Goal: Information Seeking & Learning: Learn about a topic

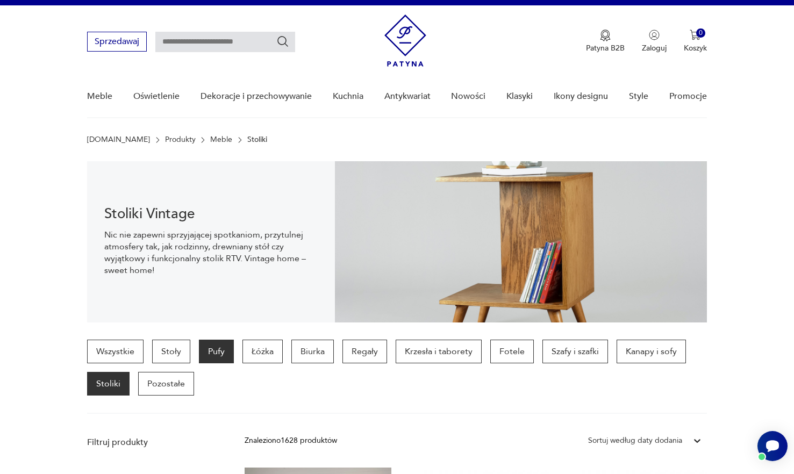
click at [215, 348] on p "Pufy" at bounding box center [216, 352] width 35 height 24
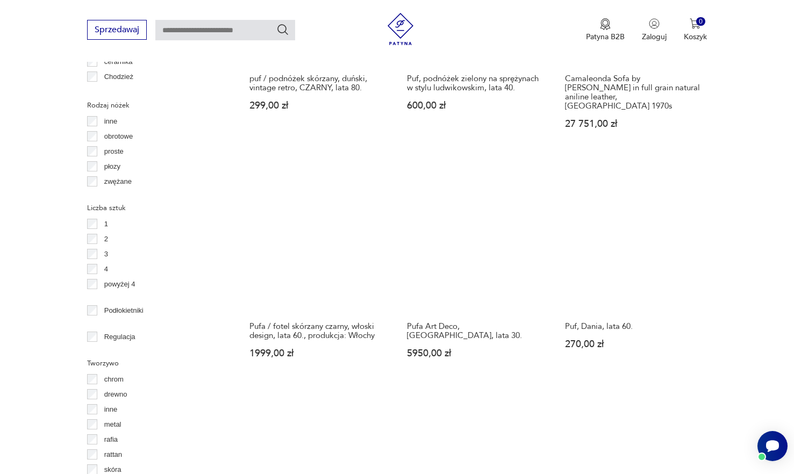
scroll to position [1469, 0]
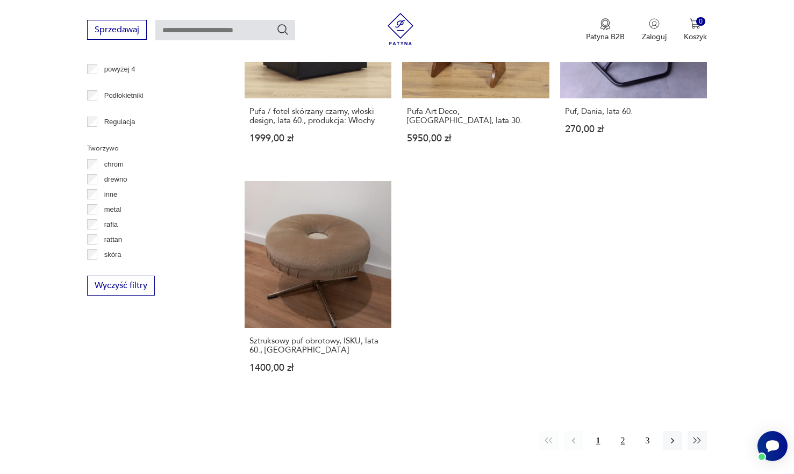
click at [620, 431] on button "2" at bounding box center [622, 440] width 19 height 19
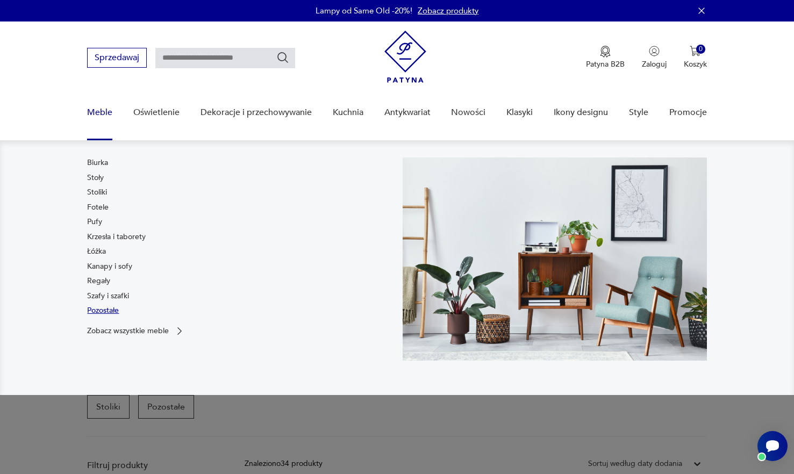
click at [111, 312] on link "Pozostałe" at bounding box center [103, 310] width 32 height 11
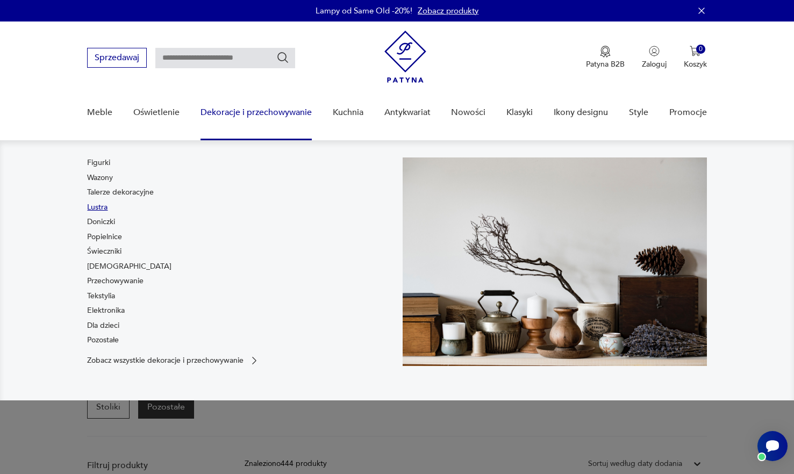
click at [96, 208] on link "Lustra" at bounding box center [97, 207] width 20 height 11
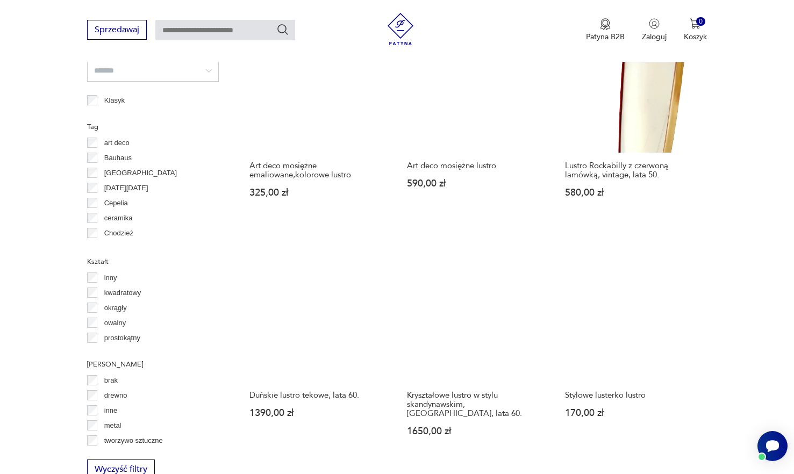
scroll to position [770, 0]
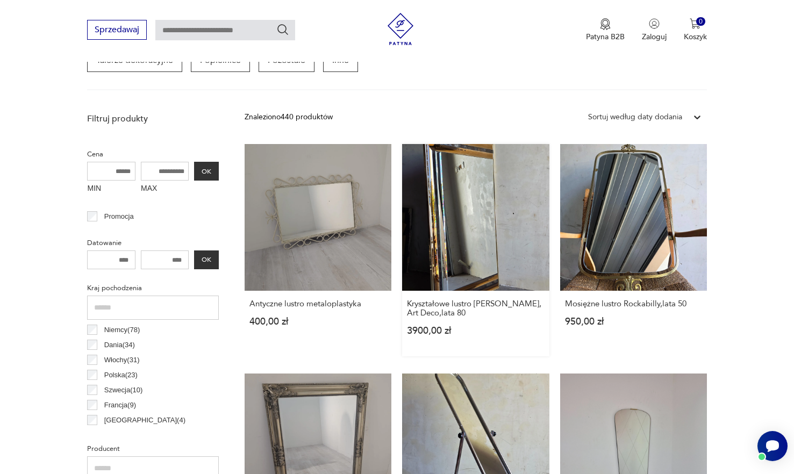
click at [504, 230] on link "Kryształowe lustro [PERSON_NAME], Art Deco,lata 80 3900,00 zł" at bounding box center [475, 250] width 147 height 212
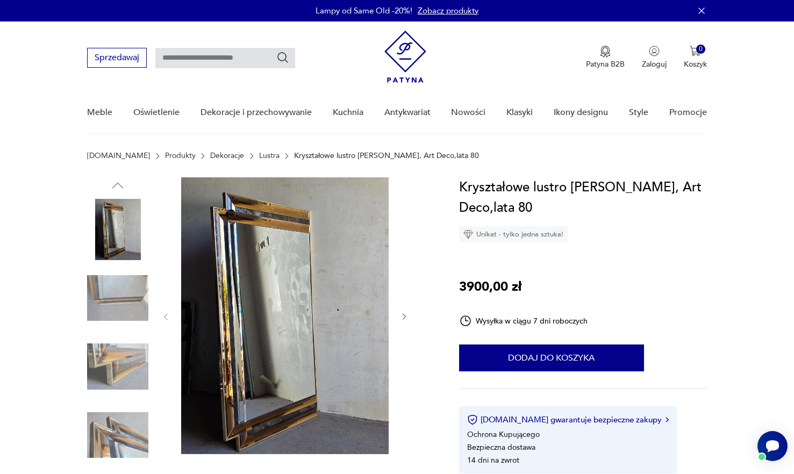
click at [406, 312] on button "button" at bounding box center [404, 317] width 9 height 11
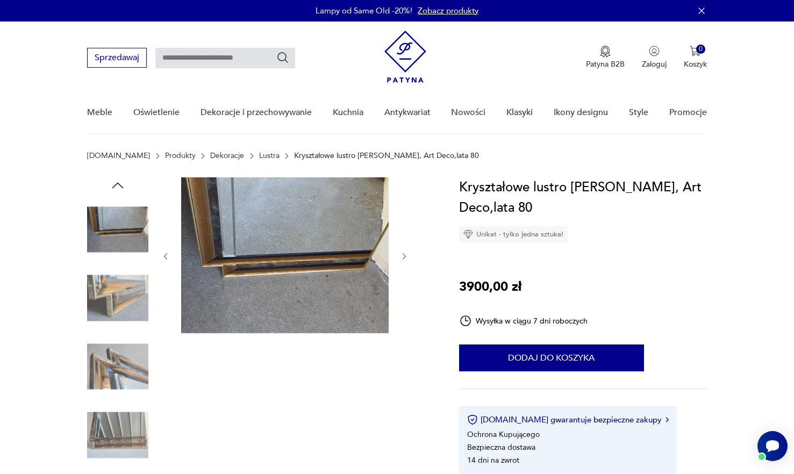
click at [397, 255] on div at bounding box center [284, 256] width 247 height 158
click at [404, 253] on icon "button" at bounding box center [404, 256] width 9 height 9
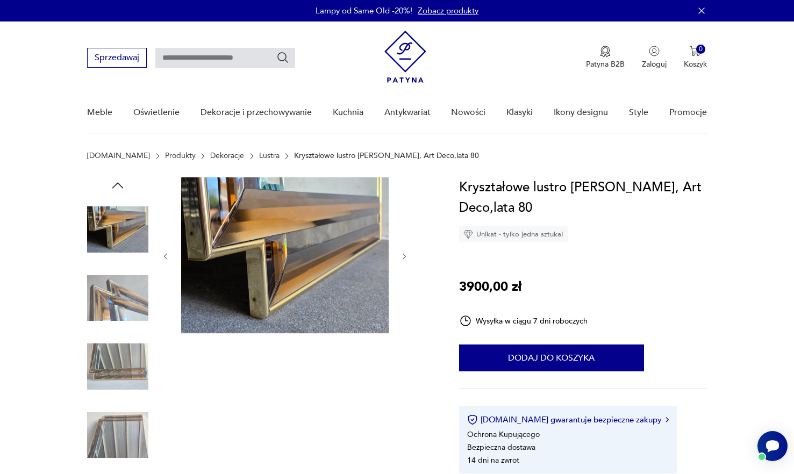
click at [402, 254] on icon "button" at bounding box center [404, 256] width 9 height 9
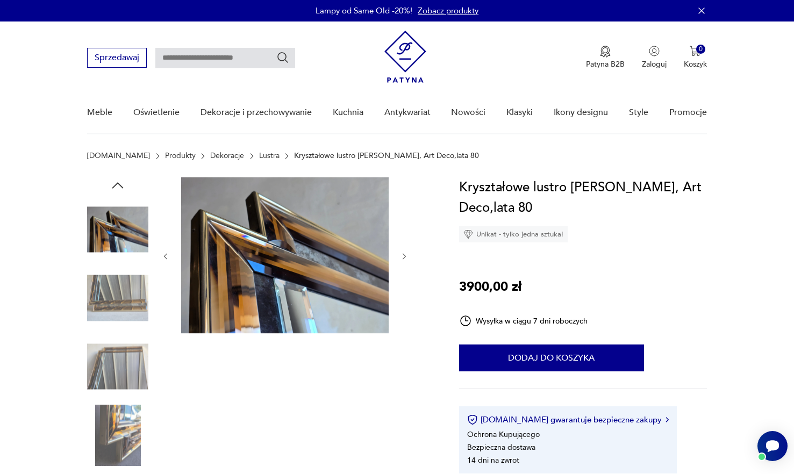
click at [123, 431] on img at bounding box center [117, 435] width 61 height 61
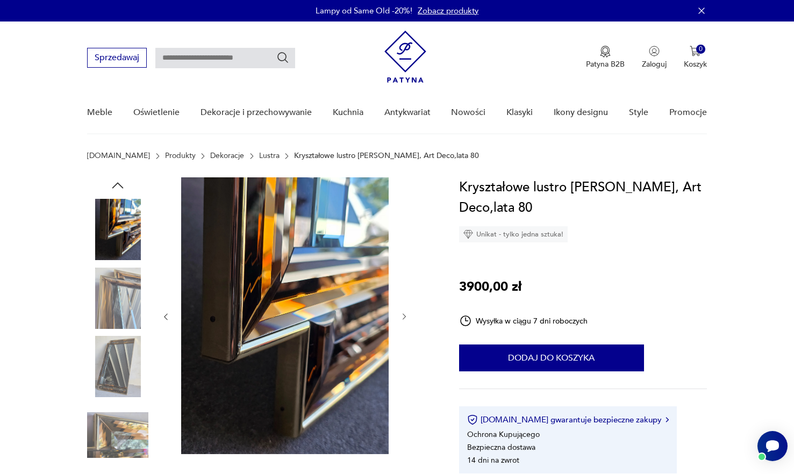
click at [400, 314] on icon "button" at bounding box center [404, 316] width 9 height 9
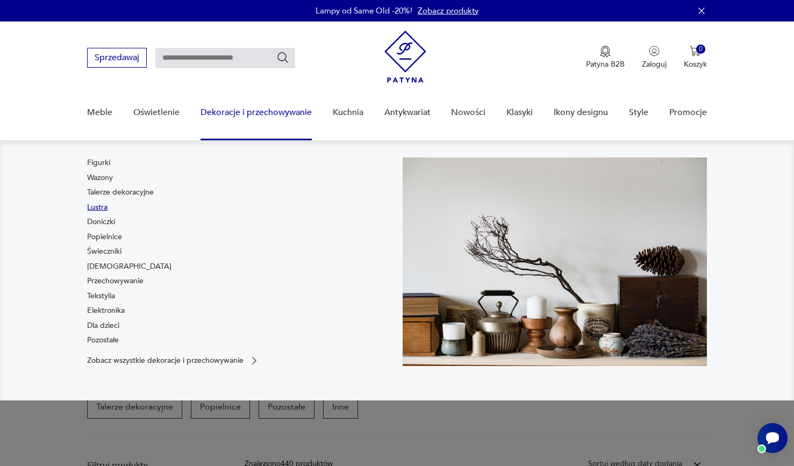
click at [94, 206] on link "Lustra" at bounding box center [97, 207] width 20 height 11
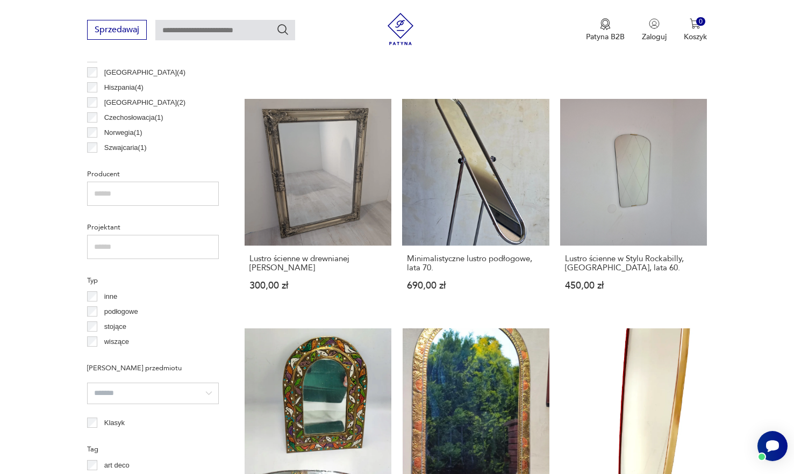
scroll to position [645, 0]
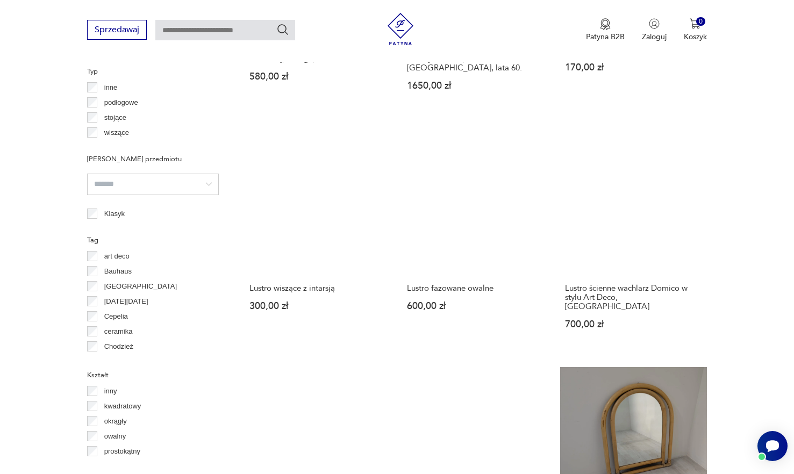
scroll to position [931, 0]
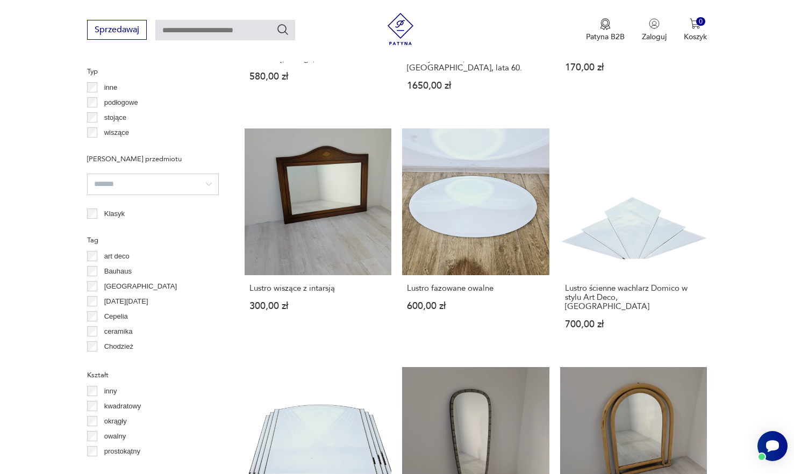
scroll to position [931, 0]
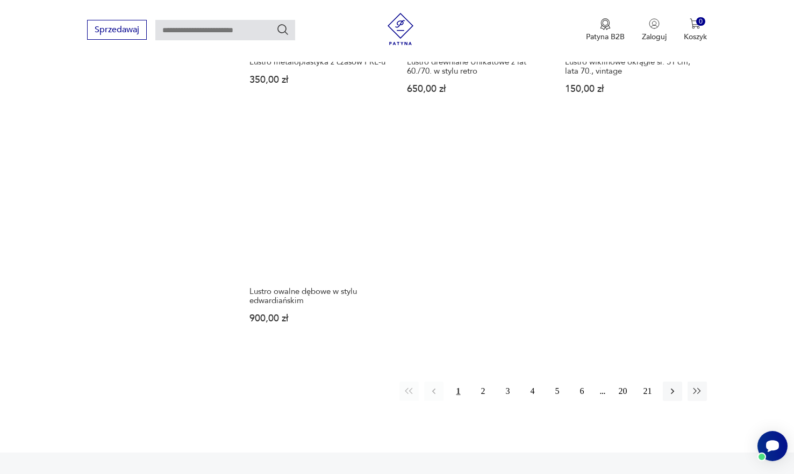
scroll to position [1576, 0]
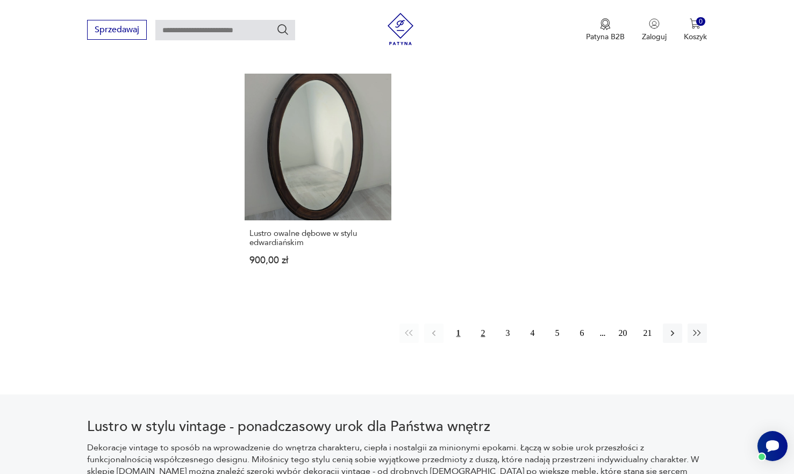
click at [484, 324] on button "2" at bounding box center [483, 333] width 19 height 19
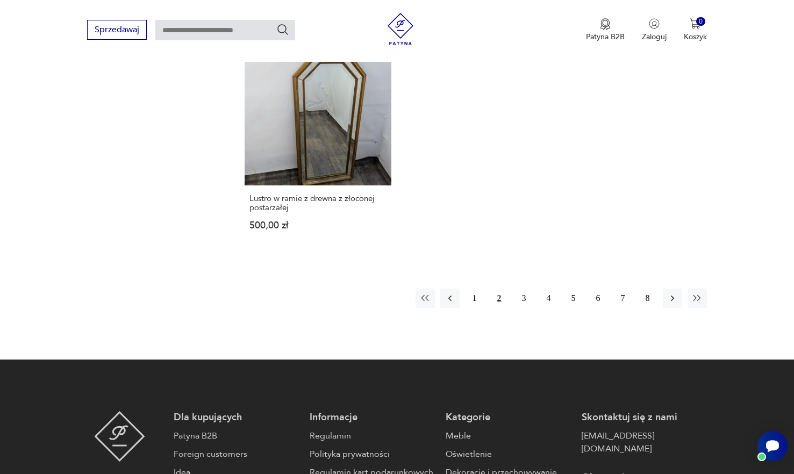
scroll to position [1576, 0]
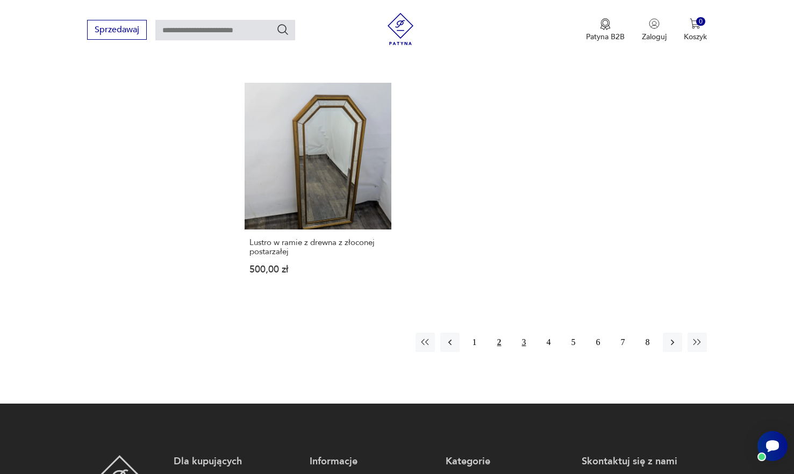
click at [521, 333] on button "3" at bounding box center [523, 342] width 19 height 19
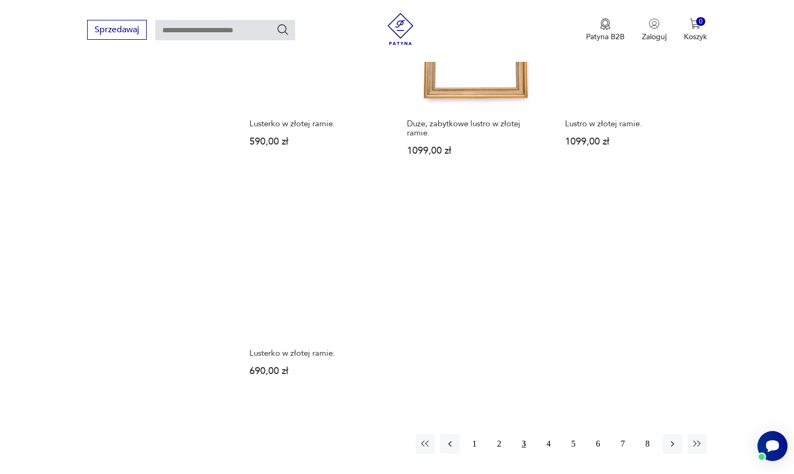
scroll to position [1522, 0]
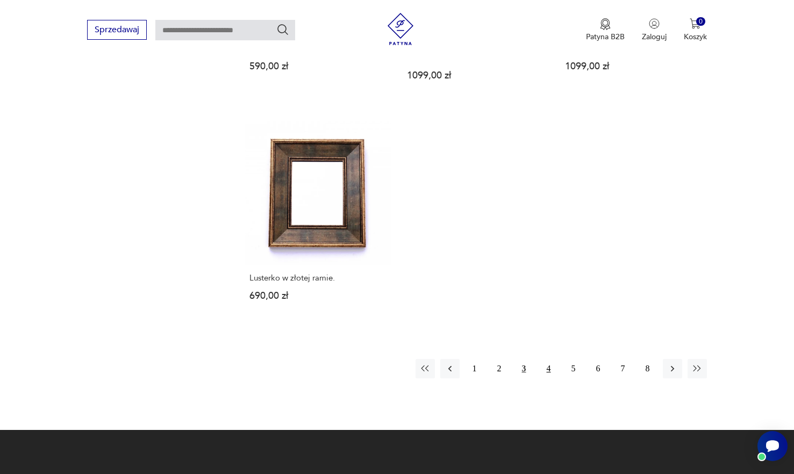
click at [545, 360] on button "4" at bounding box center [548, 368] width 19 height 19
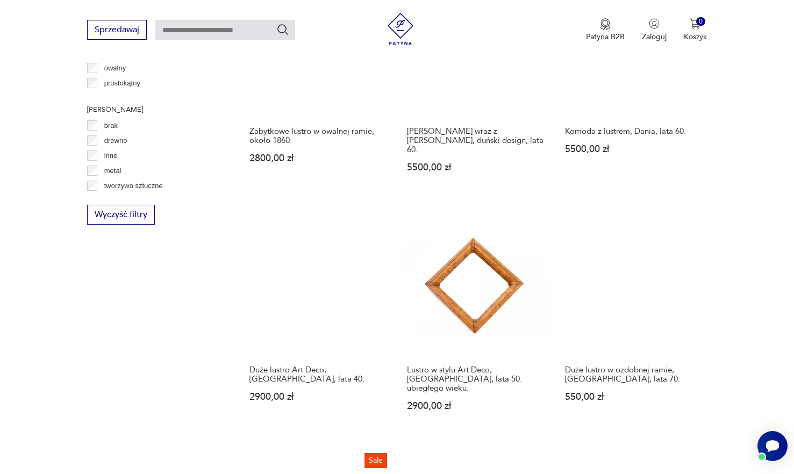
scroll to position [1307, 0]
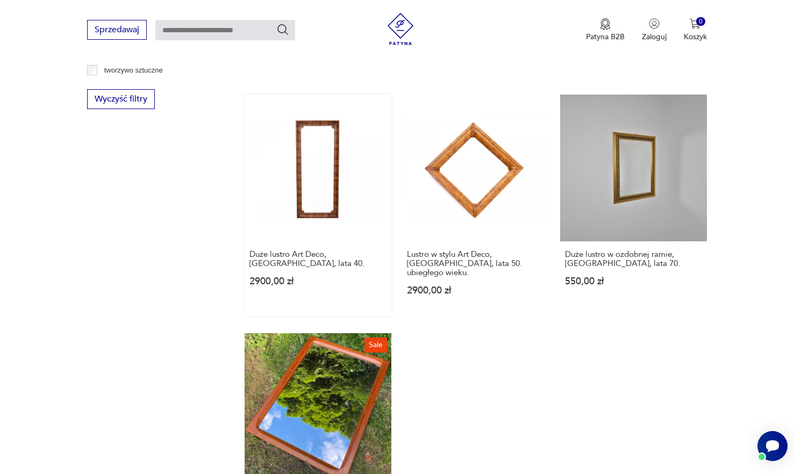
click at [331, 190] on link "Duże lustro Art Deco, [GEOGRAPHIC_DATA], lata 40. 2900,00 zł" at bounding box center [318, 205] width 147 height 221
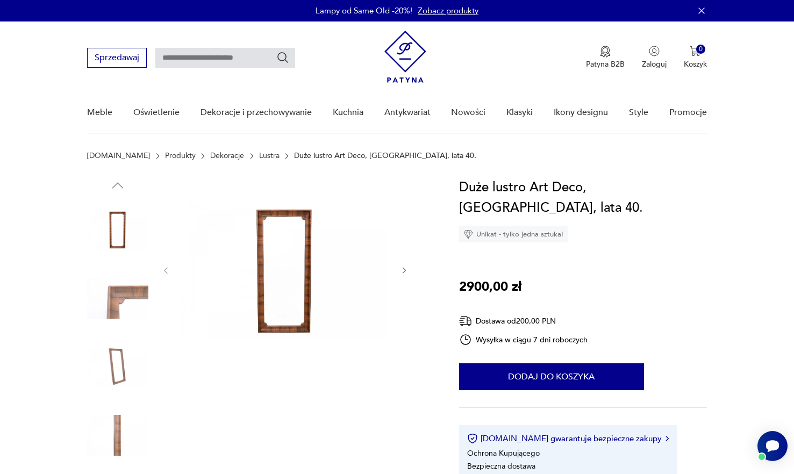
click at [130, 289] on img at bounding box center [117, 298] width 61 height 61
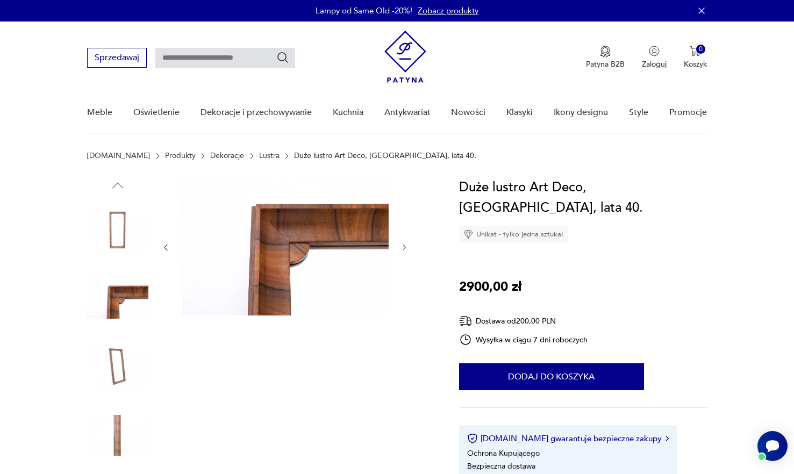
click at [119, 362] on img at bounding box center [117, 366] width 61 height 61
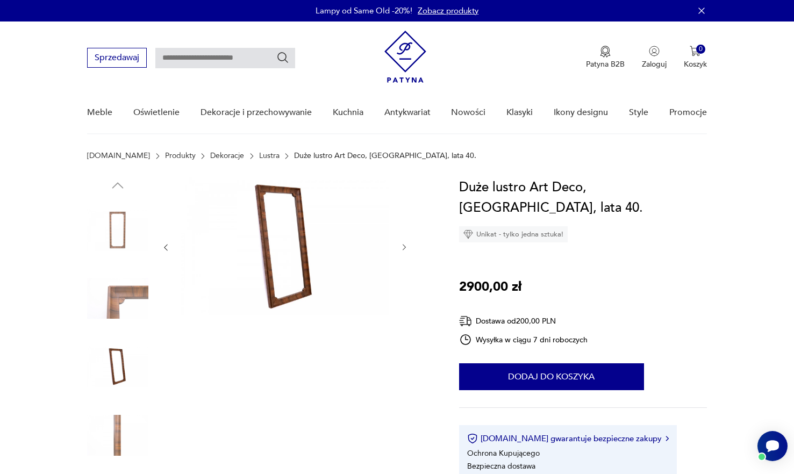
click at [112, 426] on img at bounding box center [117, 435] width 61 height 61
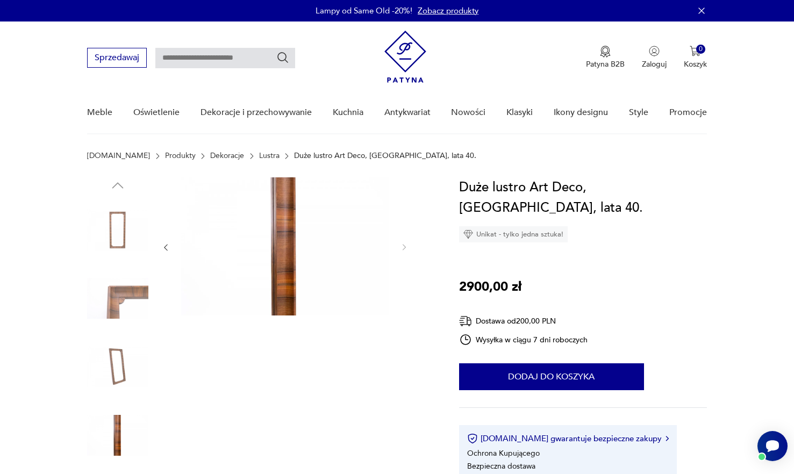
click at [105, 227] on img at bounding box center [117, 229] width 61 height 61
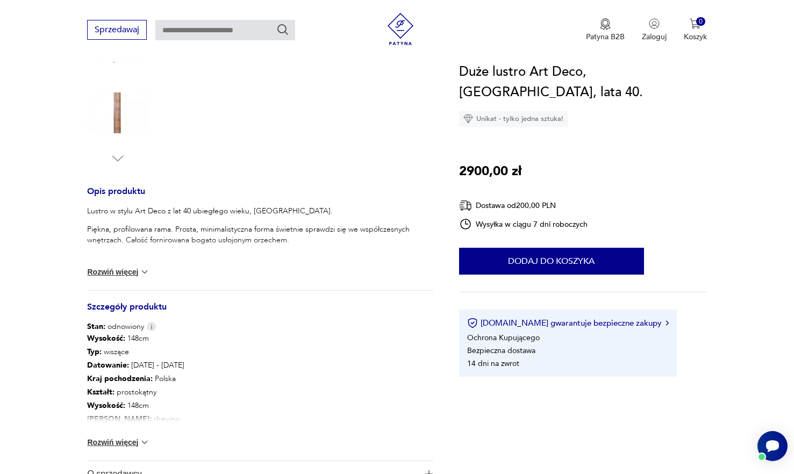
scroll to position [430, 0]
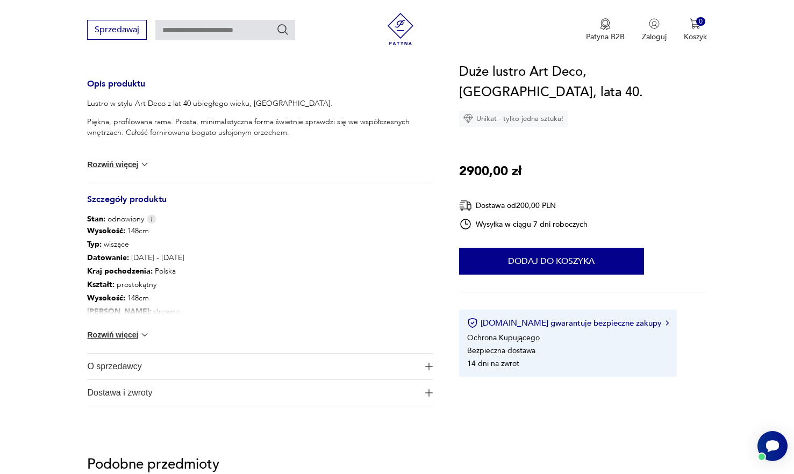
click at [123, 334] on button "Rozwiń więcej" at bounding box center [118, 335] width 62 height 11
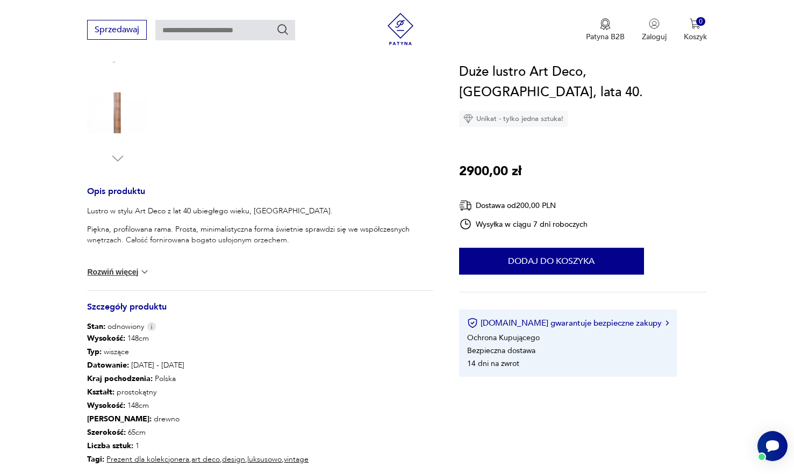
scroll to position [54, 0]
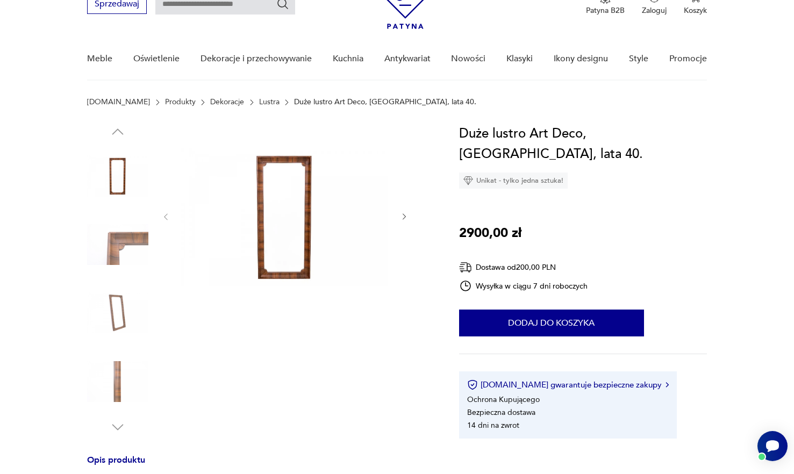
click at [280, 232] on img at bounding box center [284, 216] width 207 height 184
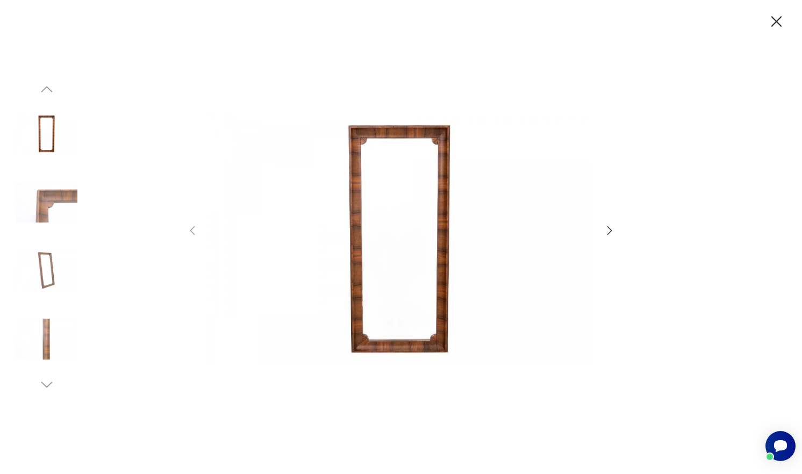
drag, startPoint x: 776, startPoint y: 19, endPoint x: 714, endPoint y: 41, distance: 65.6
click at [774, 19] on icon "button" at bounding box center [776, 21] width 19 height 19
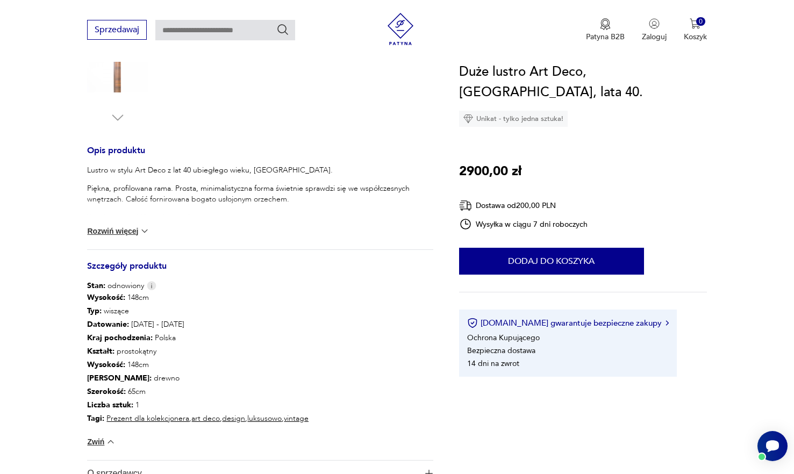
scroll to position [323, 0]
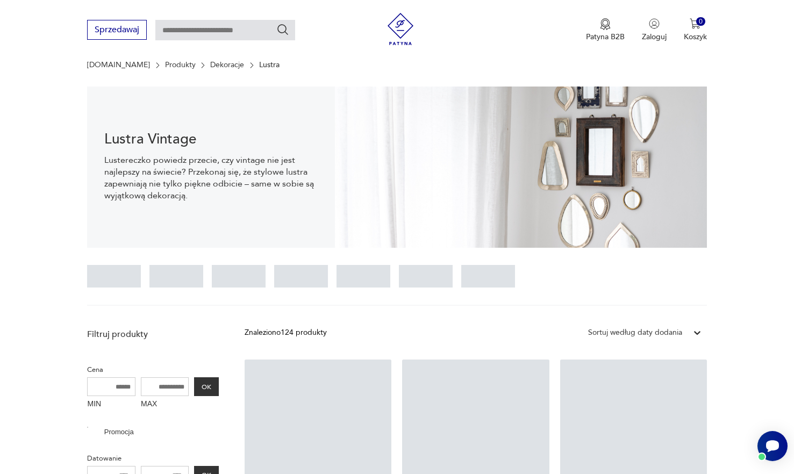
scroll to position [1795, 0]
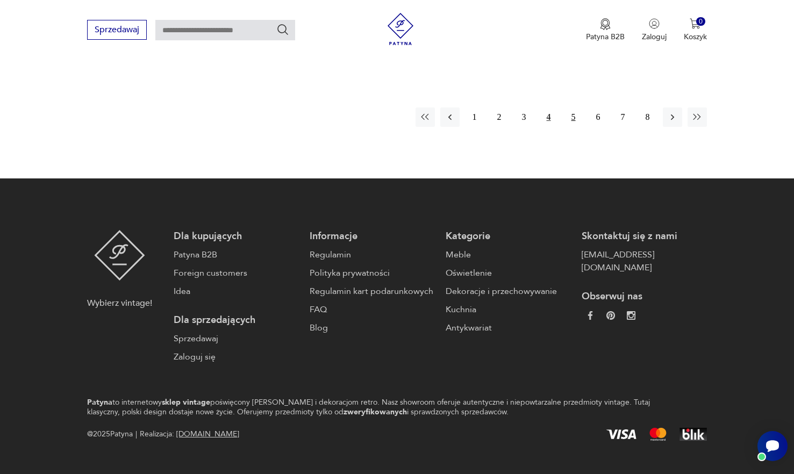
click at [575, 108] on button "5" at bounding box center [573, 117] width 19 height 19
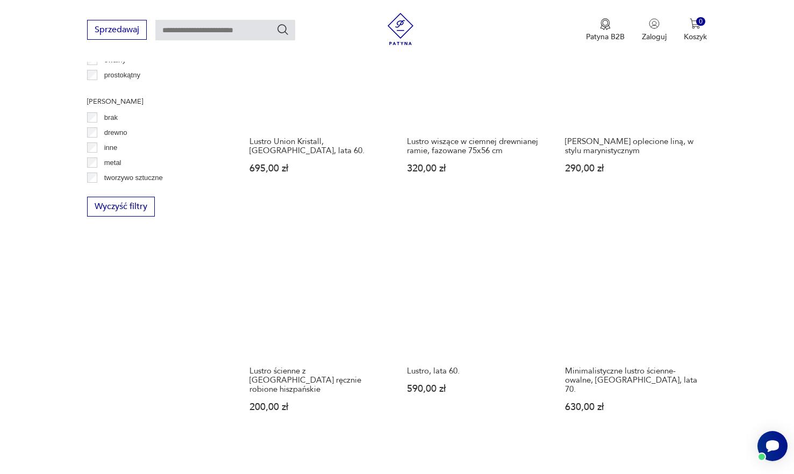
scroll to position [1469, 0]
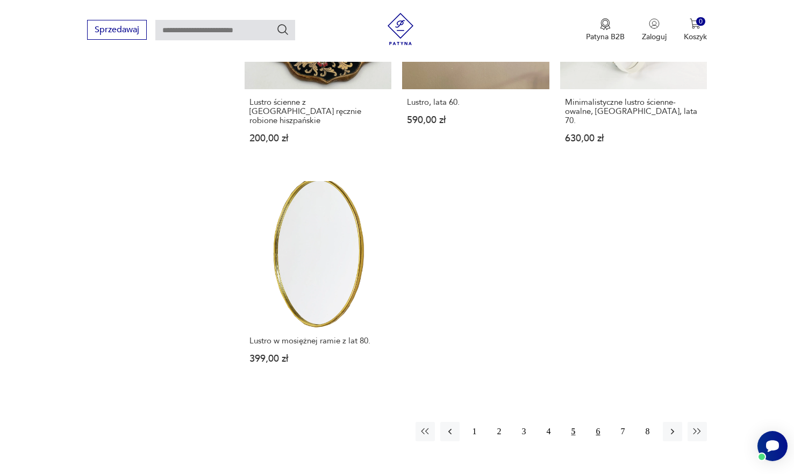
click at [596, 422] on button "6" at bounding box center [598, 431] width 19 height 19
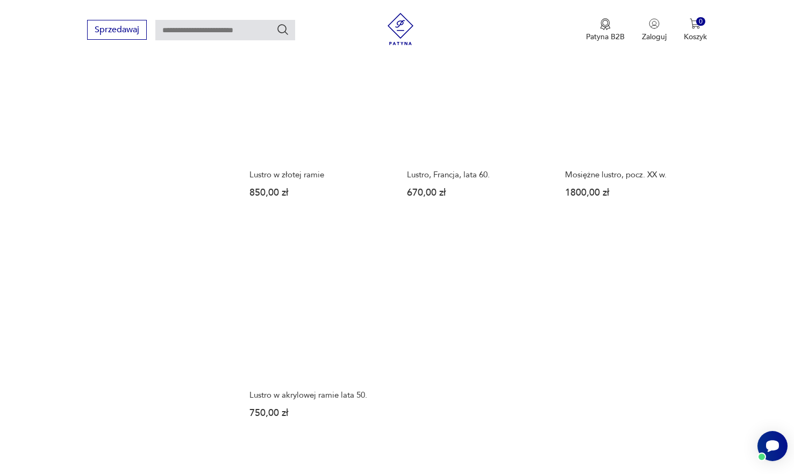
scroll to position [1522, 0]
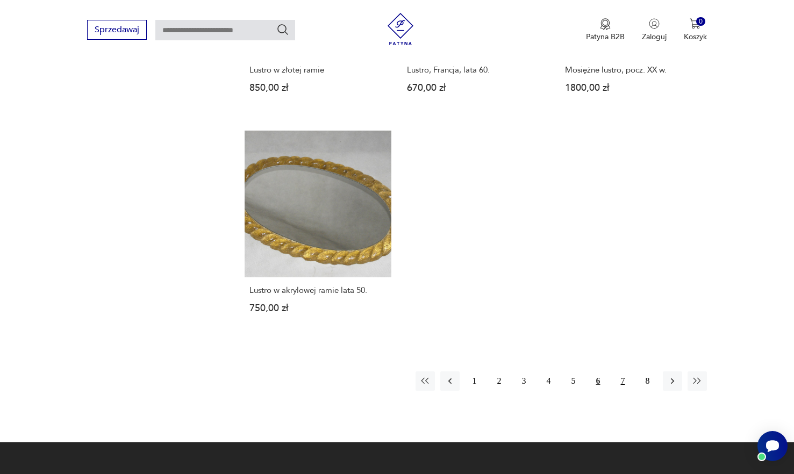
drag, startPoint x: 619, startPoint y: 364, endPoint x: 621, endPoint y: 356, distance: 8.2
click at [619, 371] on button "7" at bounding box center [622, 380] width 19 height 19
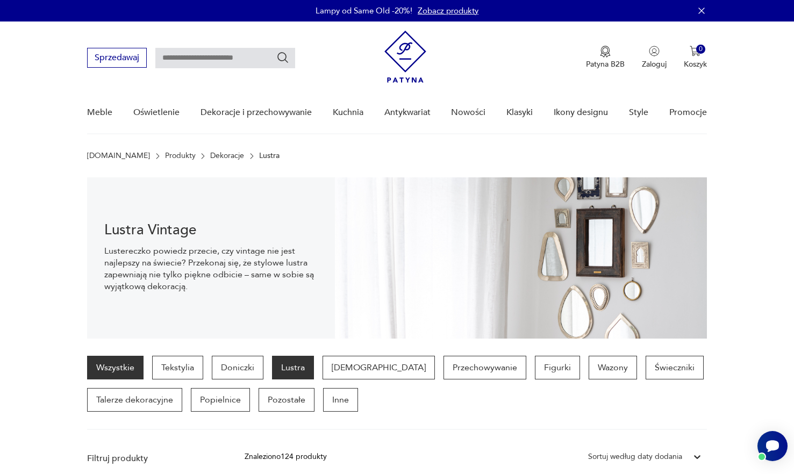
click at [119, 367] on link "Wszystkie" at bounding box center [115, 368] width 56 height 24
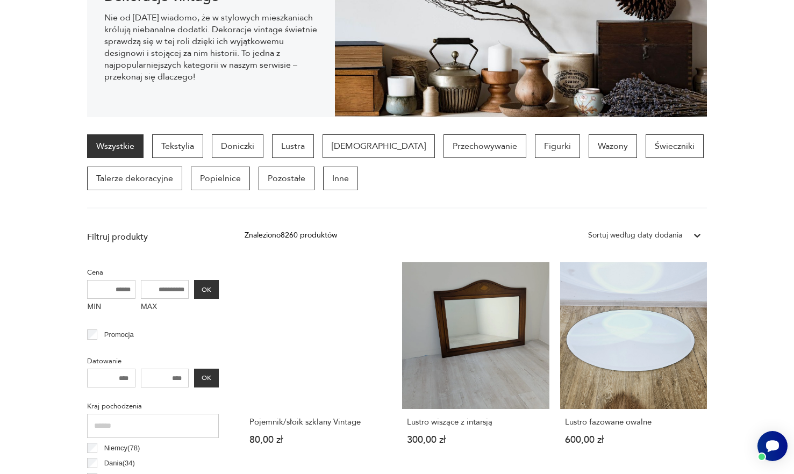
scroll to position [71, 0]
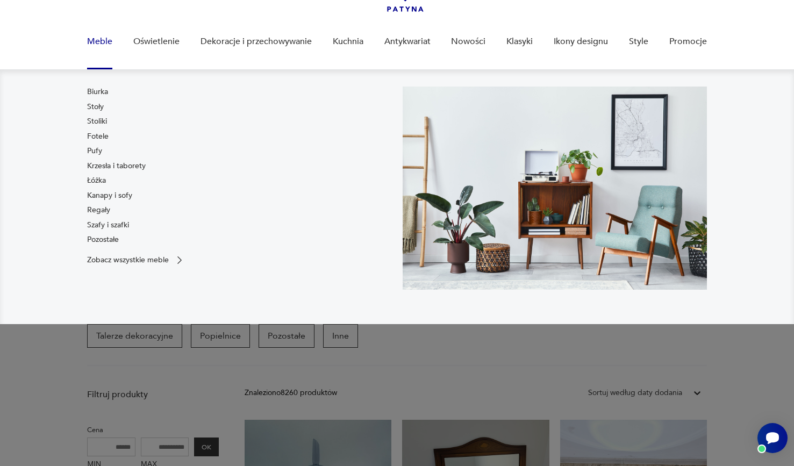
click at [100, 40] on link "Meble" at bounding box center [99, 41] width 25 height 41
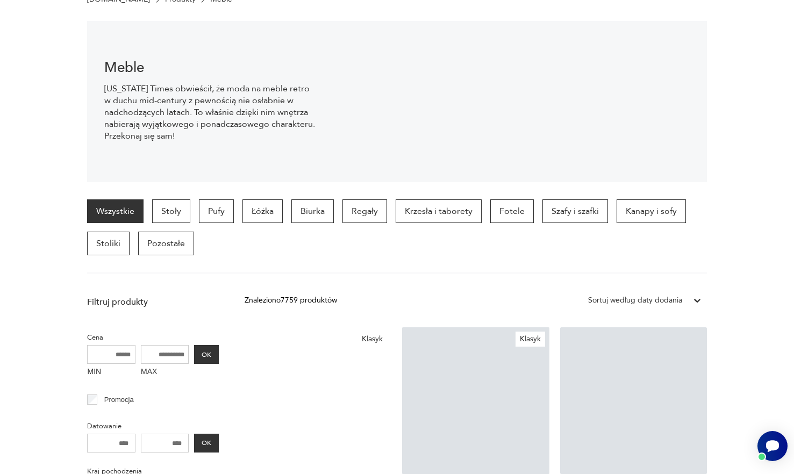
scroll to position [17, 0]
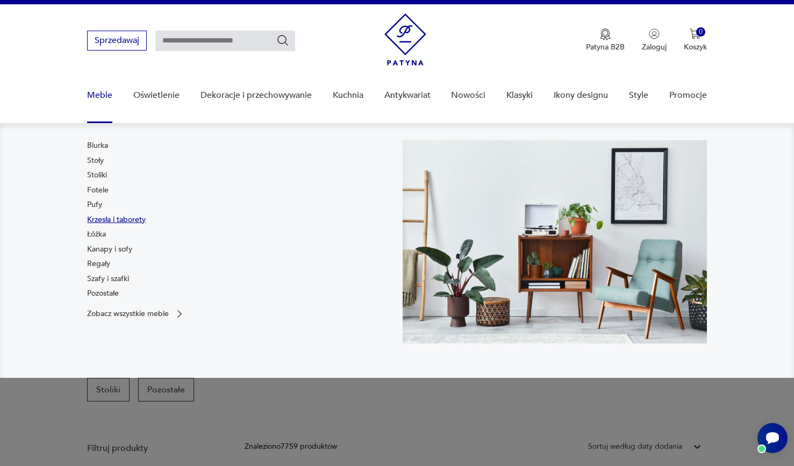
click at [96, 217] on link "Krzesła i taborety" at bounding box center [116, 219] width 59 height 11
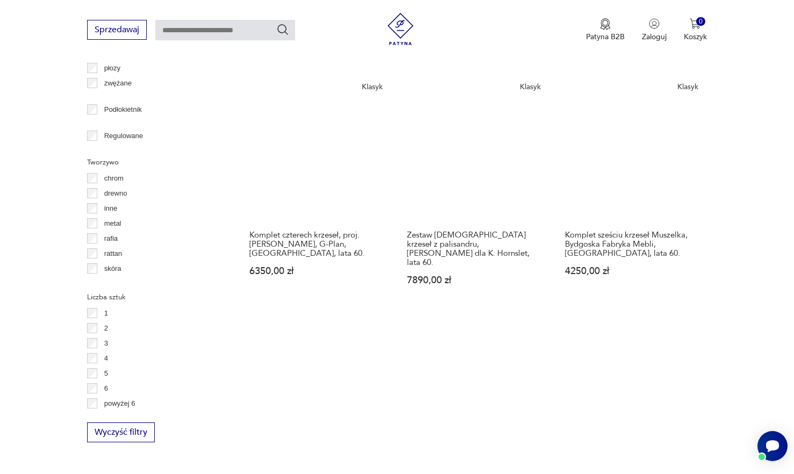
scroll to position [1361, 0]
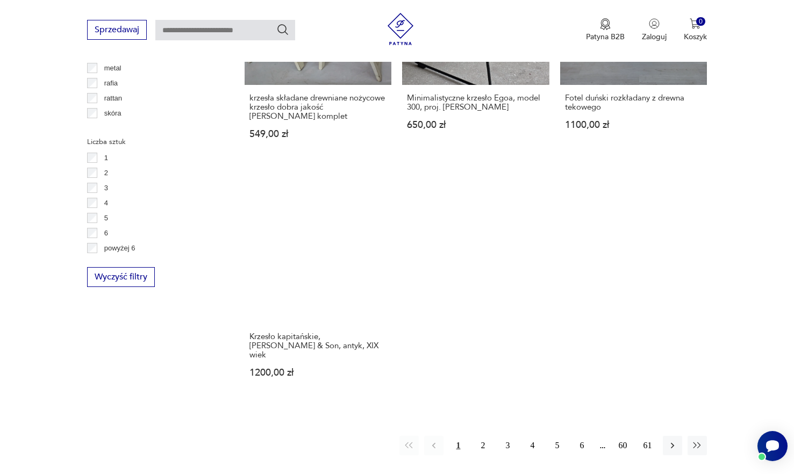
scroll to position [1522, 0]
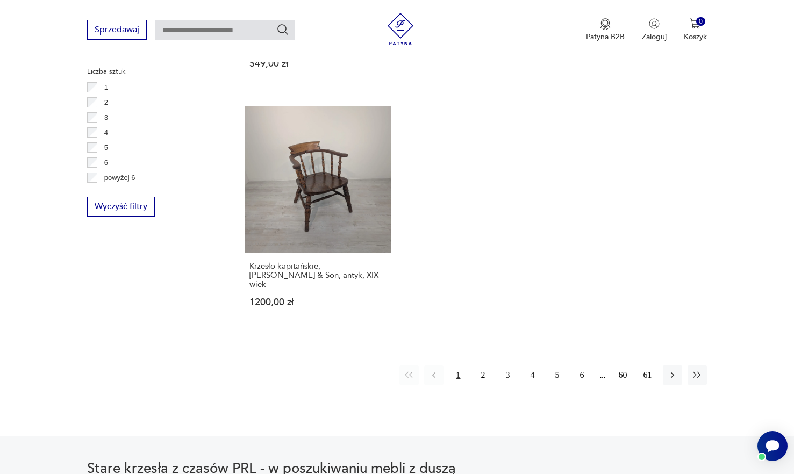
scroll to position [1684, 0]
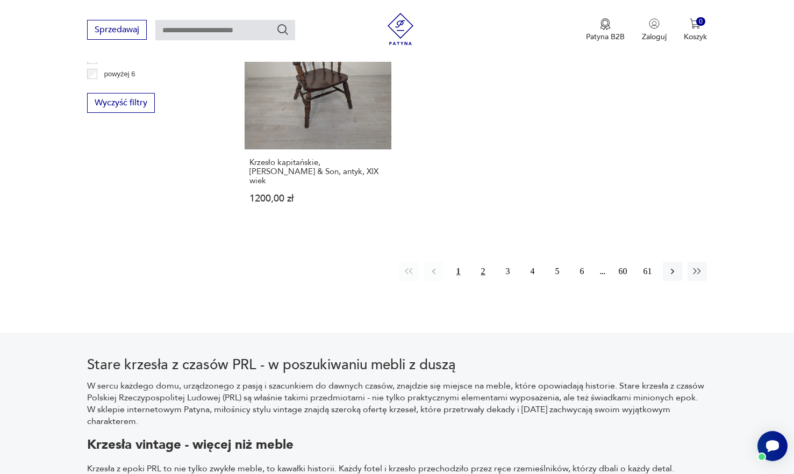
click at [482, 262] on button "2" at bounding box center [483, 271] width 19 height 19
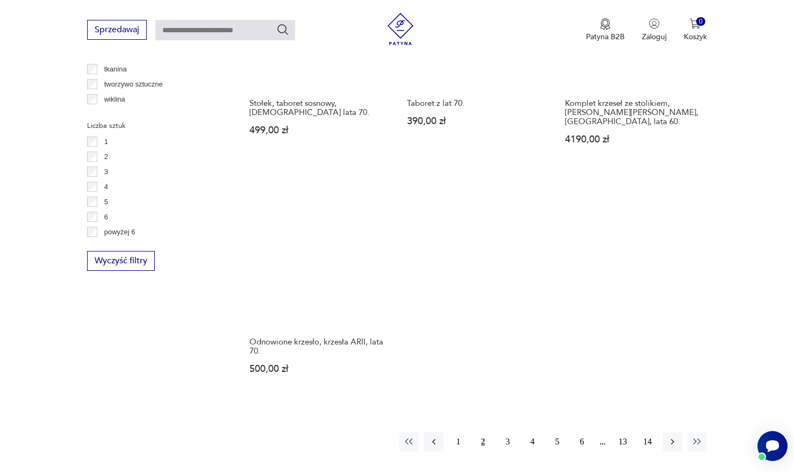
scroll to position [1576, 0]
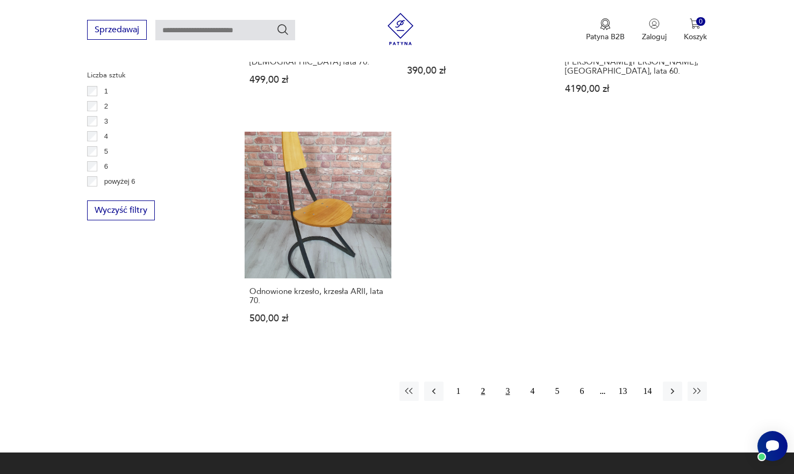
click at [507, 382] on button "3" at bounding box center [507, 391] width 19 height 19
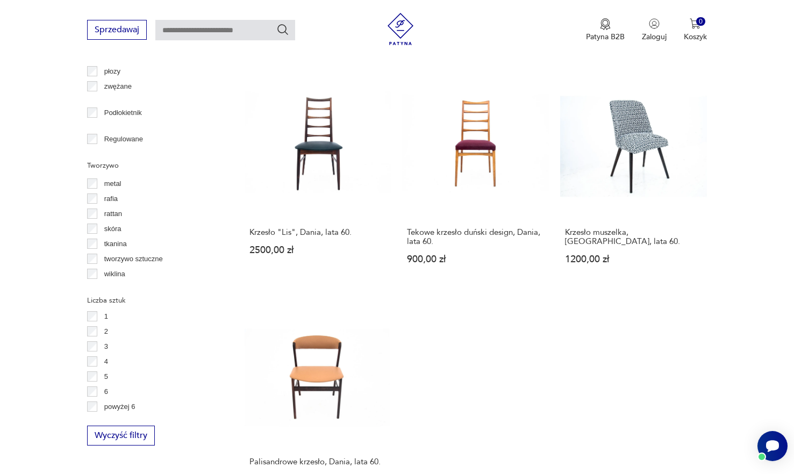
scroll to position [1469, 0]
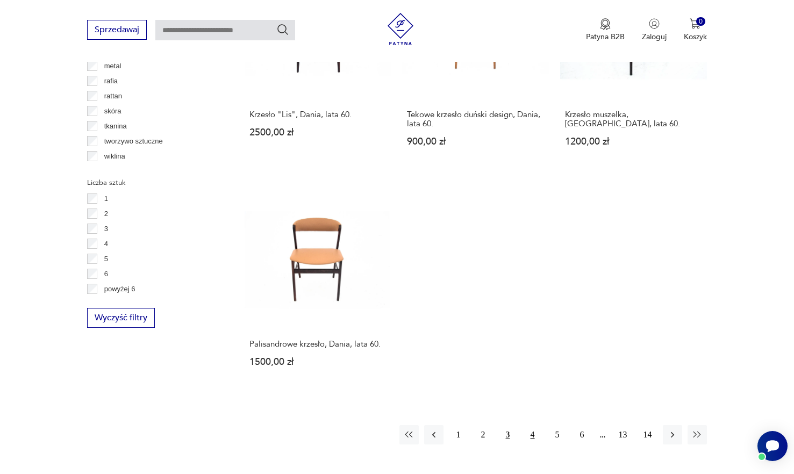
click at [533, 425] on button "4" at bounding box center [532, 434] width 19 height 19
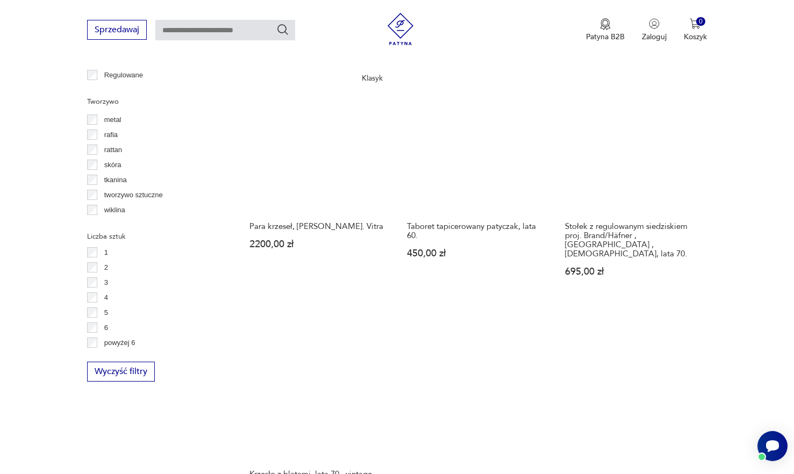
scroll to position [1522, 0]
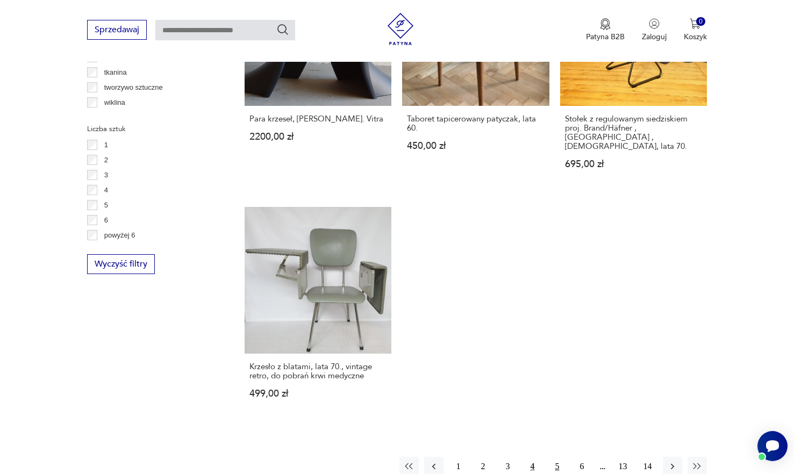
click at [556, 457] on button "5" at bounding box center [557, 466] width 19 height 19
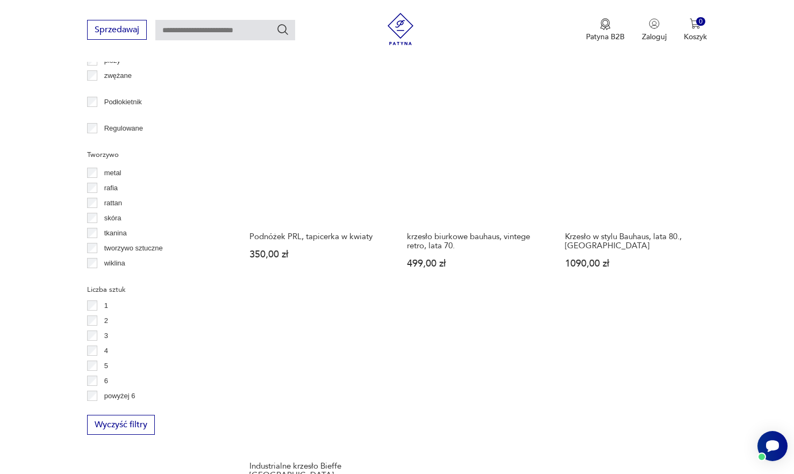
scroll to position [1522, 0]
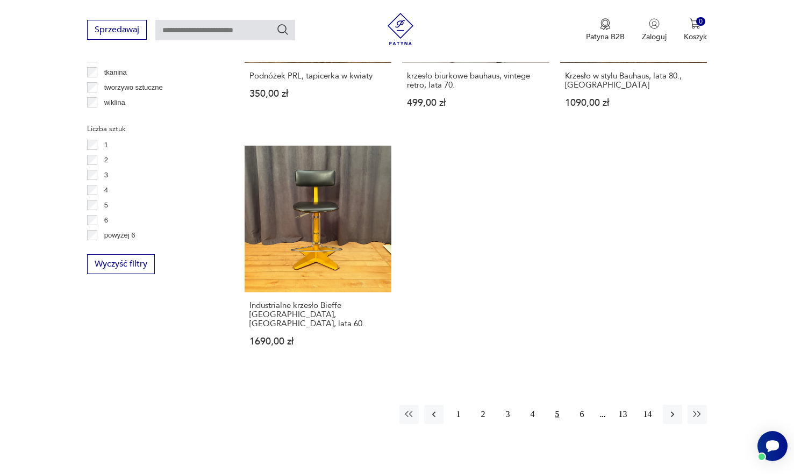
drag, startPoint x: 581, startPoint y: 403, endPoint x: 635, endPoint y: 299, distance: 116.8
click at [581, 405] on button "6" at bounding box center [581, 414] width 19 height 19
